Goal: Task Accomplishment & Management: Use online tool/utility

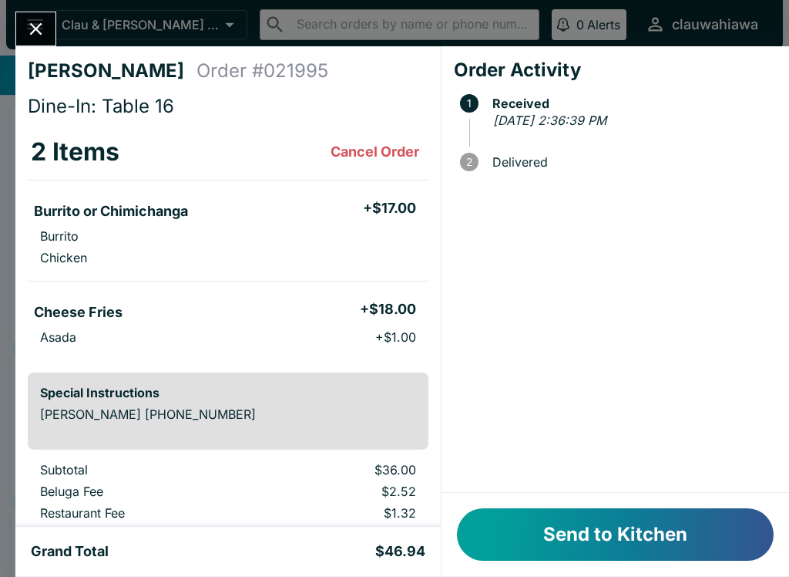
click at [590, 523] on button "Send to Kitchen" at bounding box center [615, 534] width 317 height 52
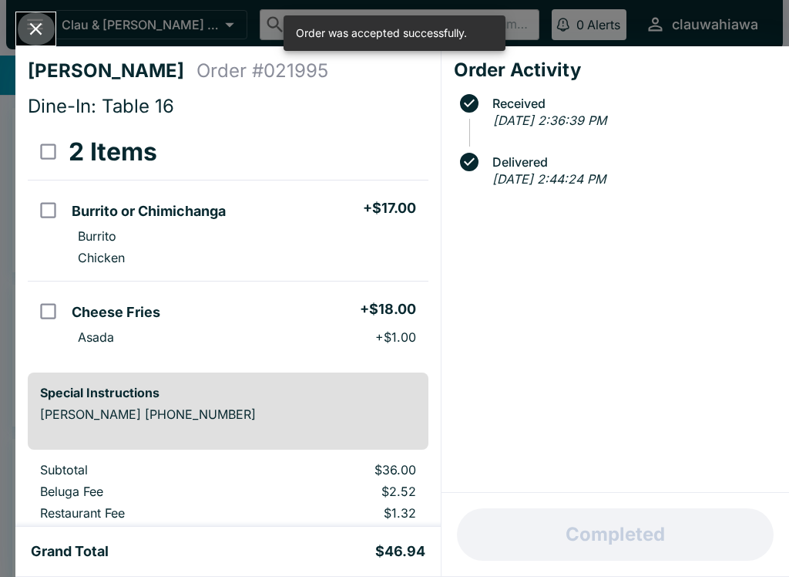
click at [35, 39] on icon "Close" at bounding box center [35, 29] width 21 height 21
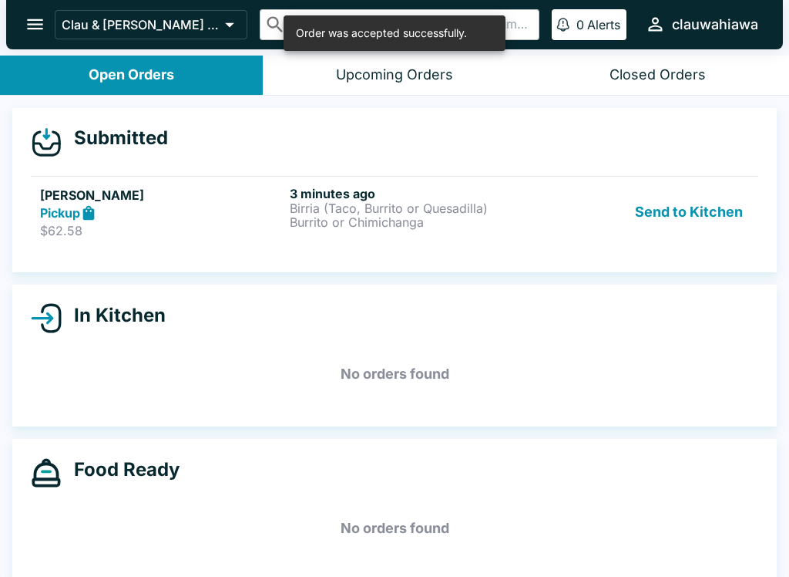
click at [155, 219] on div "Pickup" at bounding box center [162, 213] width 244 height 18
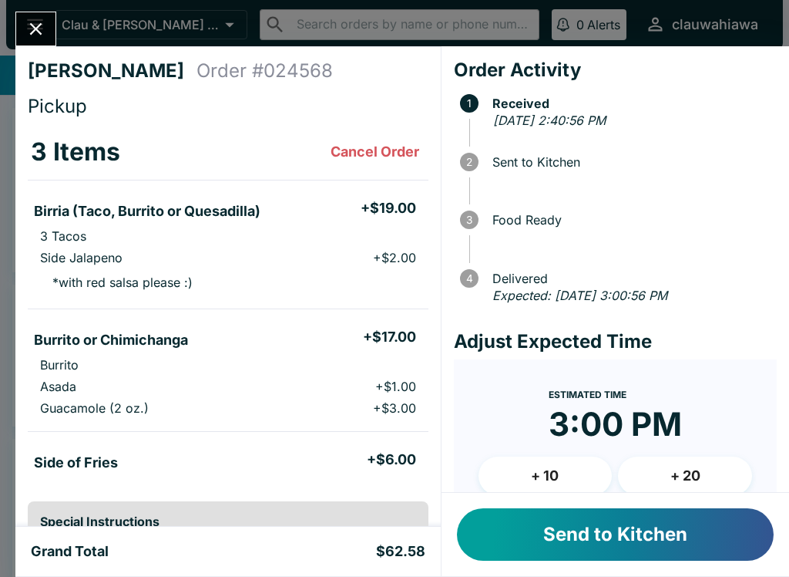
scroll to position [-5, 0]
click at [611, 547] on button "Send to Kitchen" at bounding box center [615, 534] width 317 height 52
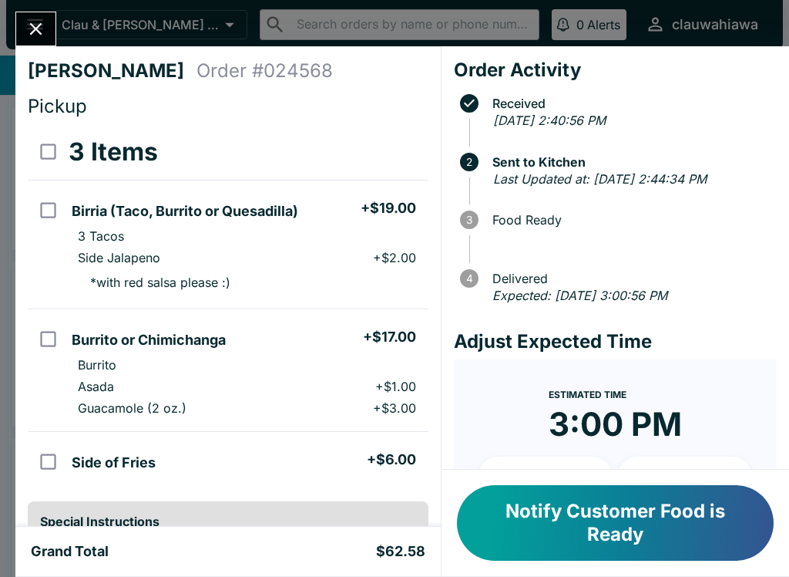
scroll to position [0, 0]
click at [41, 15] on button "Close" at bounding box center [35, 28] width 39 height 33
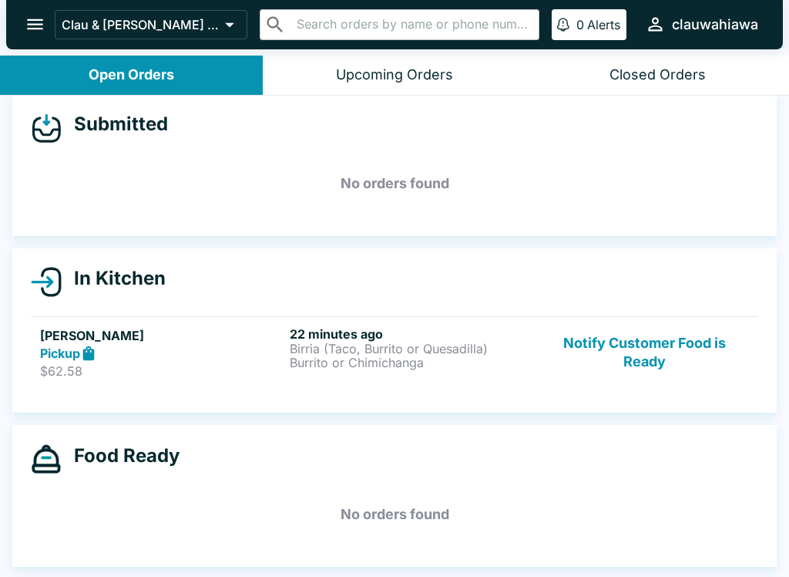
scroll to position [2, 0]
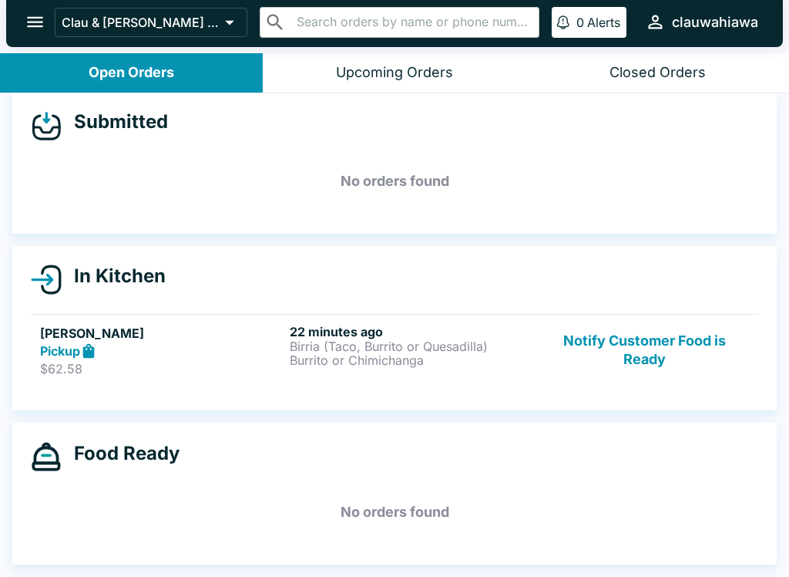
click at [661, 49] on header "Clau & [PERSON_NAME] Cocina - Wahiawa ​ ​ 0 Alerts clauwahiawa" at bounding box center [394, 26] width 789 height 56
click at [653, 85] on button "Closed Orders" at bounding box center [658, 72] width 263 height 39
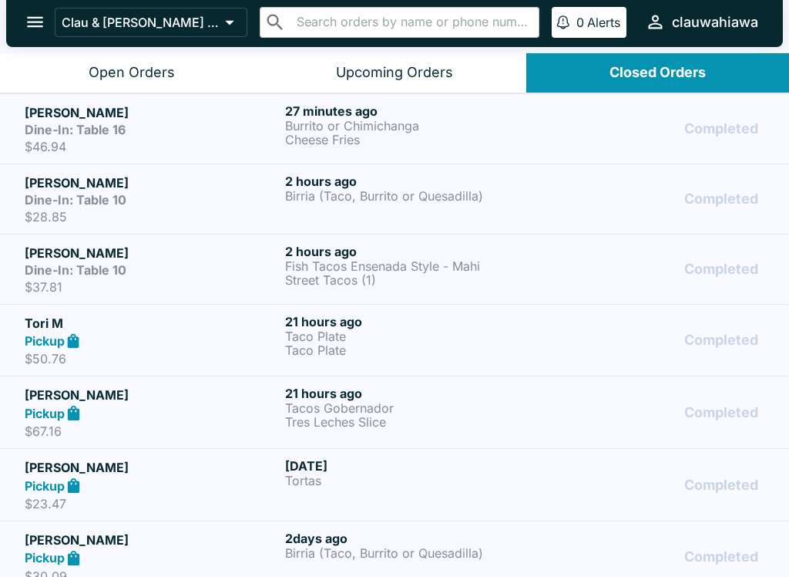
click at [220, 132] on div "Dine-In: Table 16" at bounding box center [152, 129] width 254 height 15
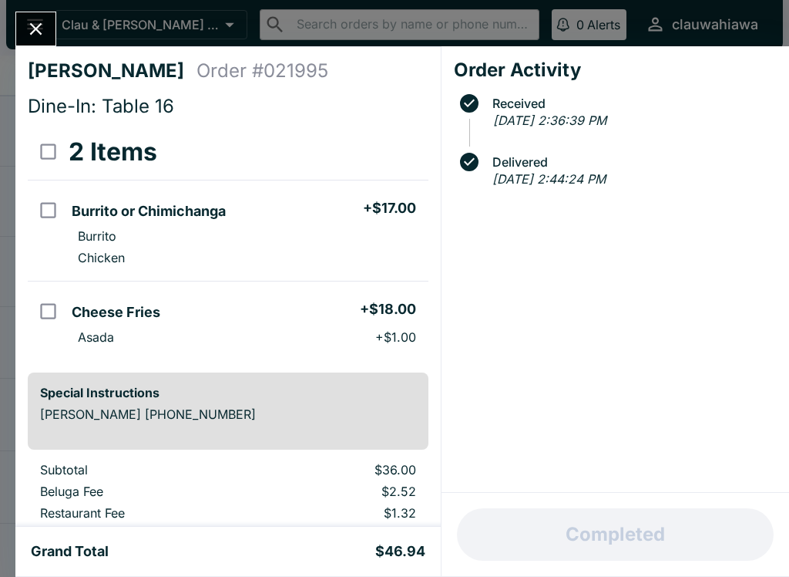
click at [52, 39] on button "Close" at bounding box center [35, 28] width 39 height 33
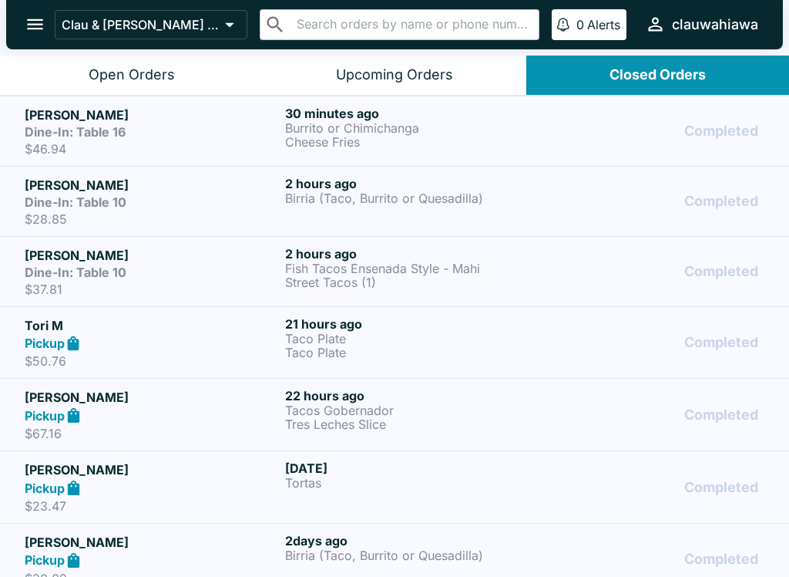
click at [149, 70] on div "Open Orders" at bounding box center [132, 75] width 86 height 18
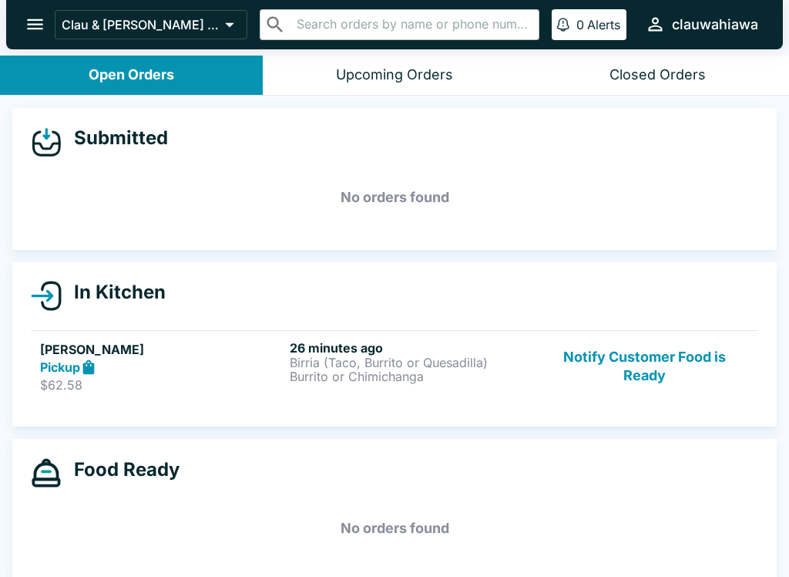
click at [153, 381] on p "$62.58" at bounding box center [162, 384] width 244 height 15
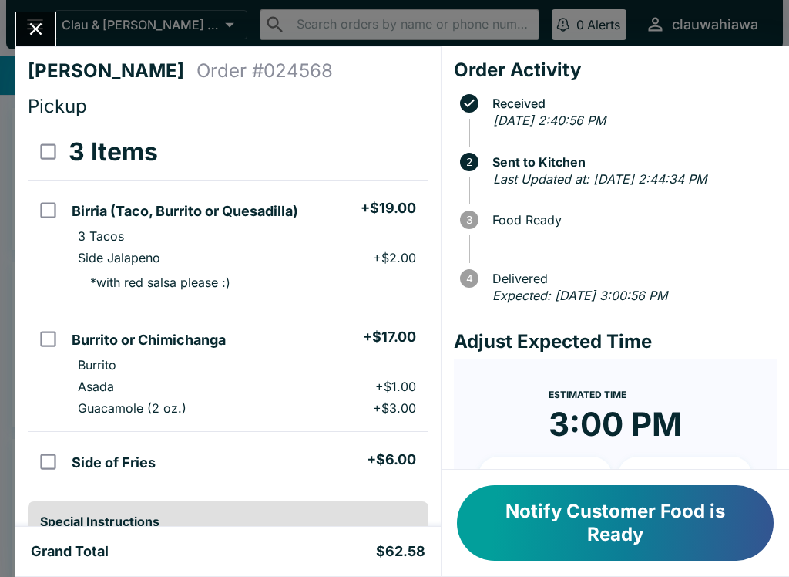
click at [640, 540] on button "Notify Customer Food is Ready" at bounding box center [615, 523] width 317 height 76
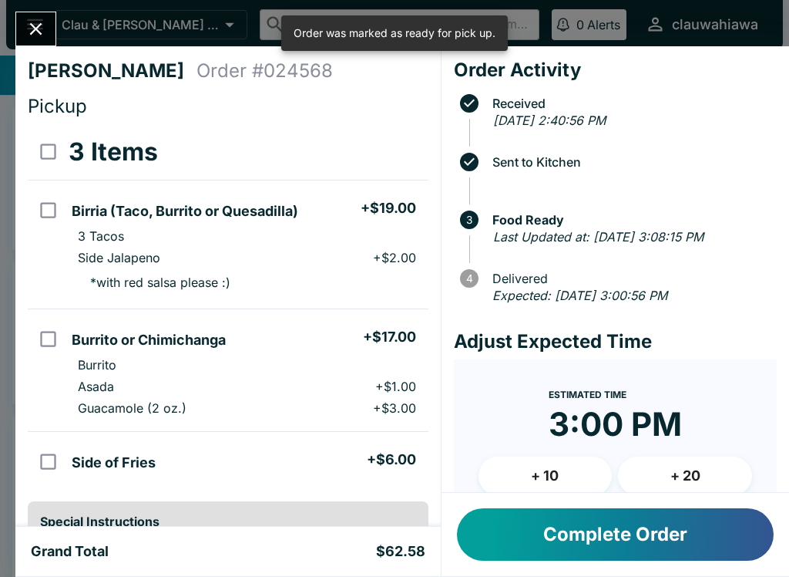
click at [560, 537] on button "Complete Order" at bounding box center [615, 534] width 317 height 52
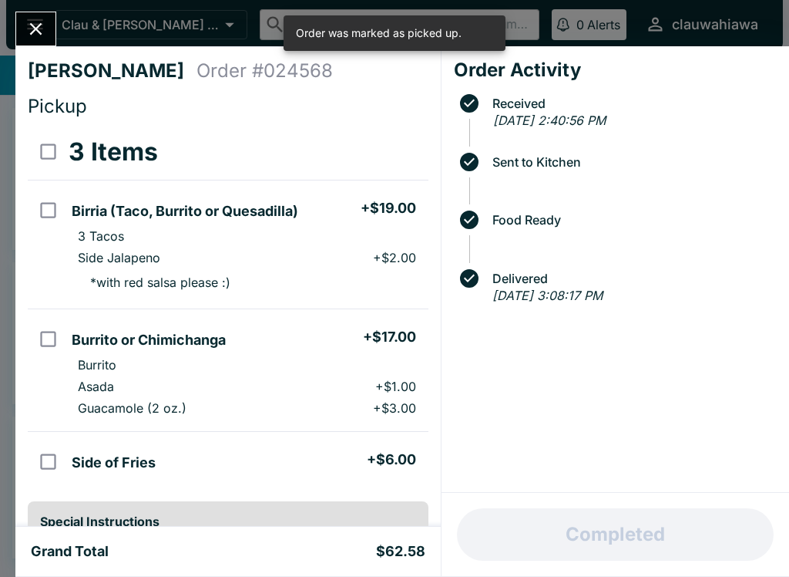
click at [40, 33] on icon "Close" at bounding box center [36, 29] width 12 height 12
